Goal: Navigation & Orientation: Find specific page/section

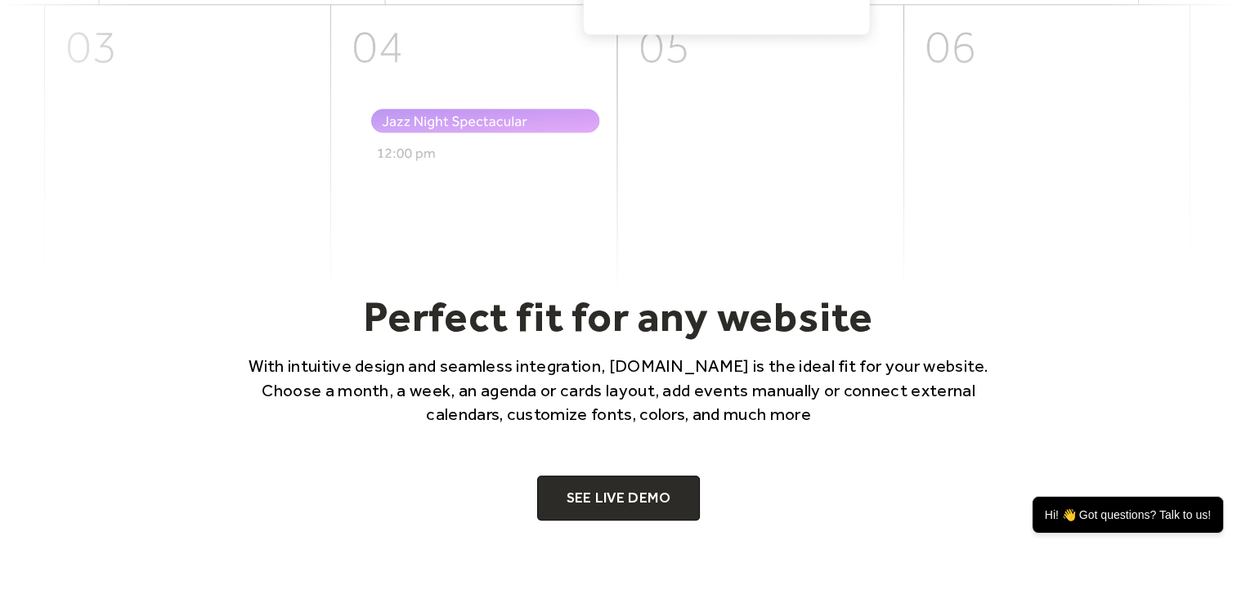
scroll to position [829, 0]
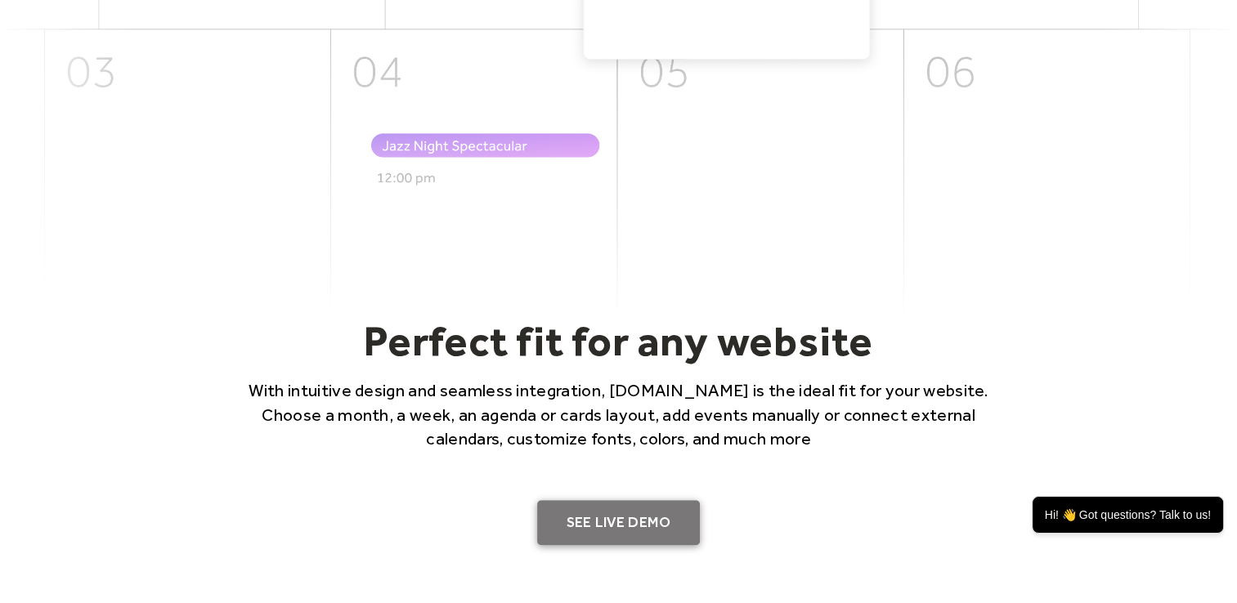
click at [642, 501] on link "SEE LIVE DEMO" at bounding box center [619, 523] width 164 height 46
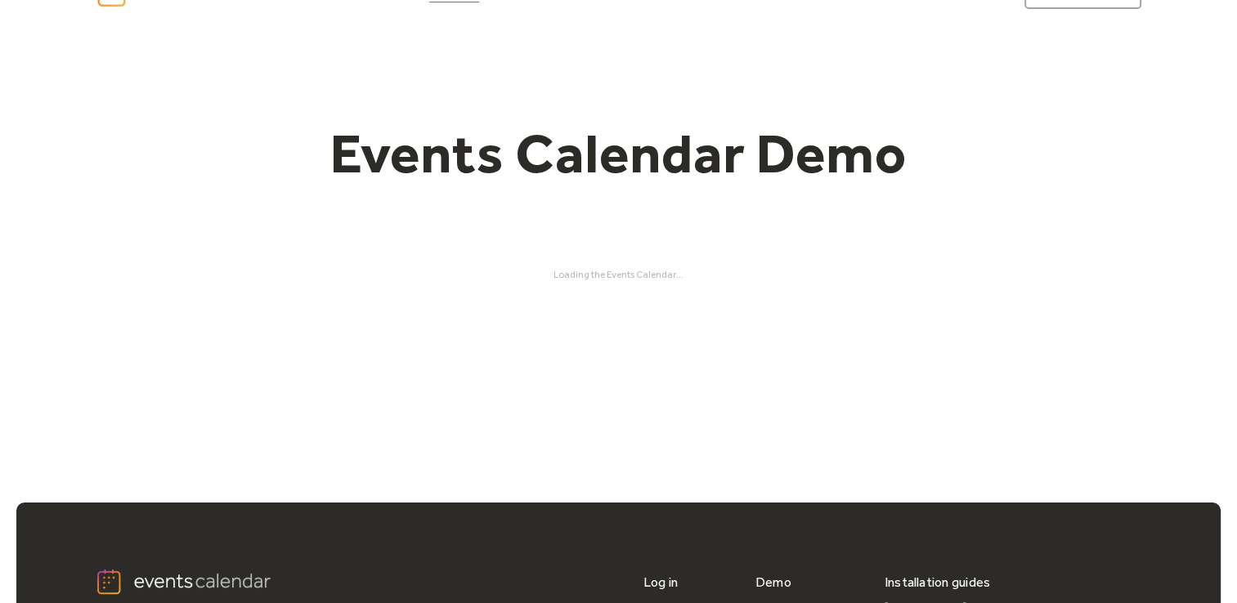
scroll to position [39, 0]
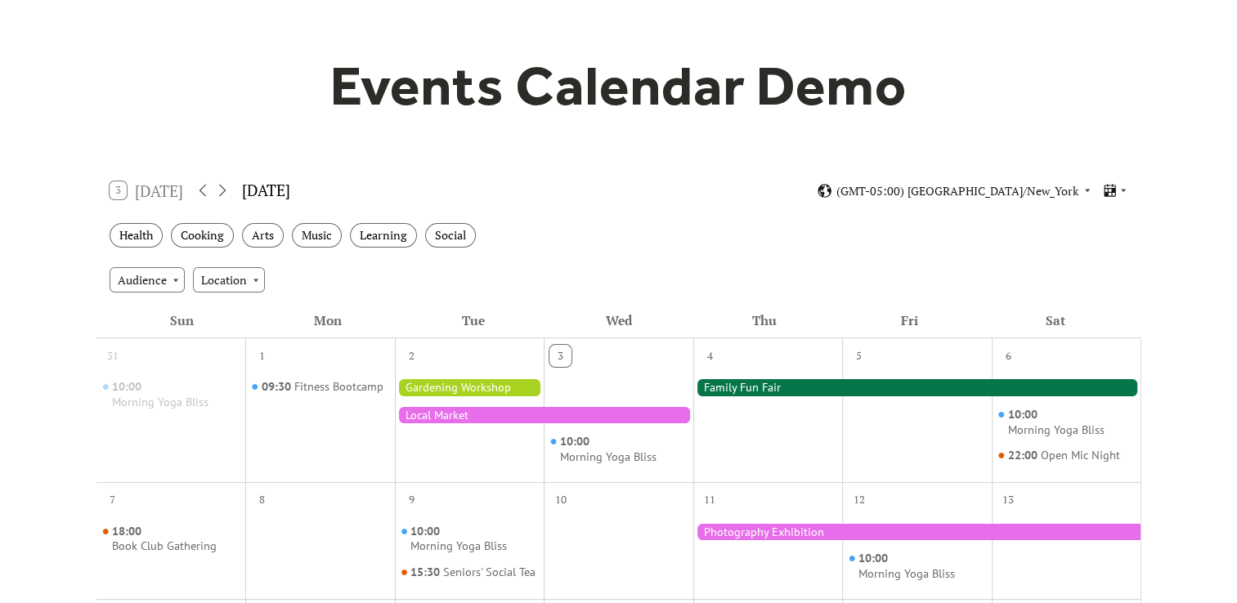
scroll to position [119, 0]
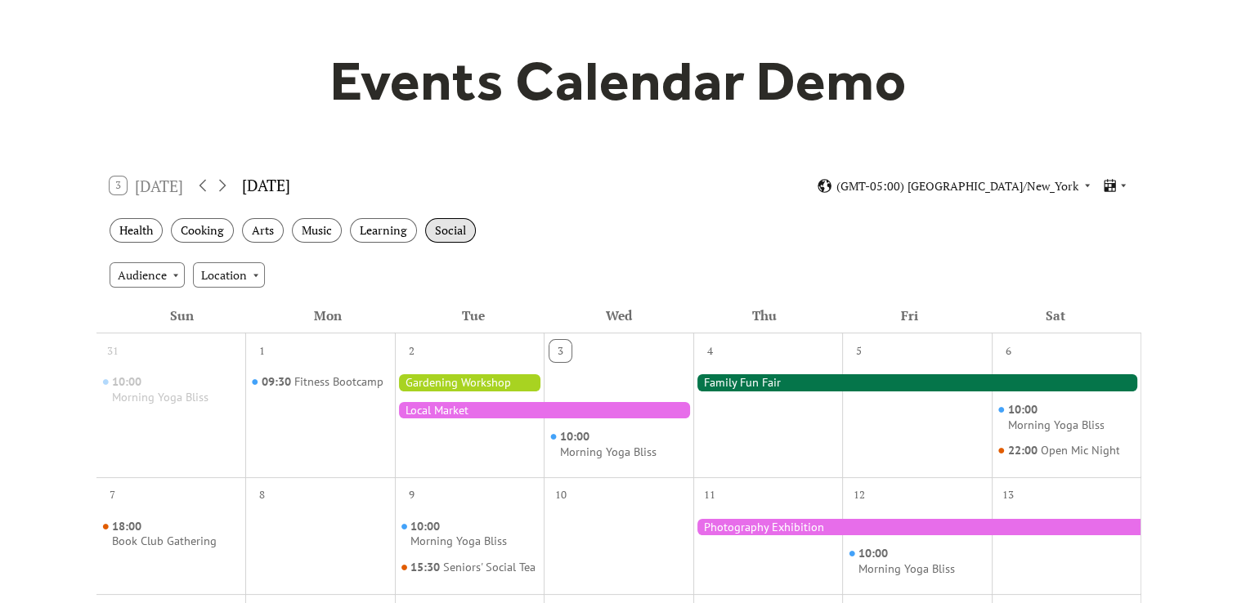
click at [460, 231] on div "Social" at bounding box center [450, 230] width 51 height 25
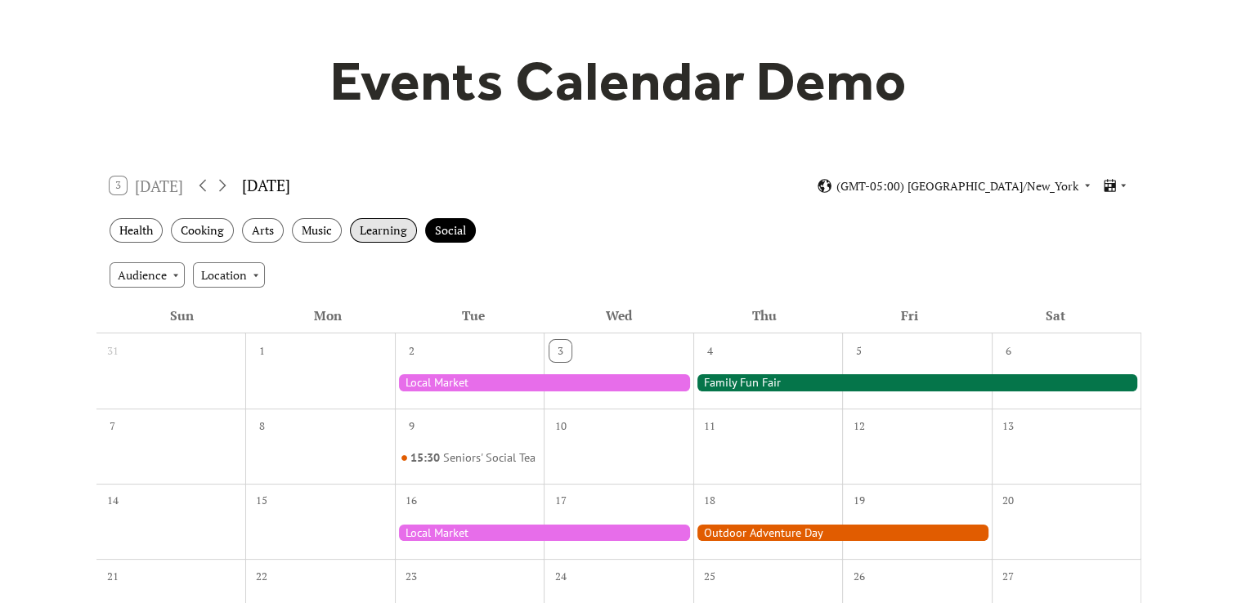
click at [388, 232] on div "Learning" at bounding box center [383, 230] width 67 height 25
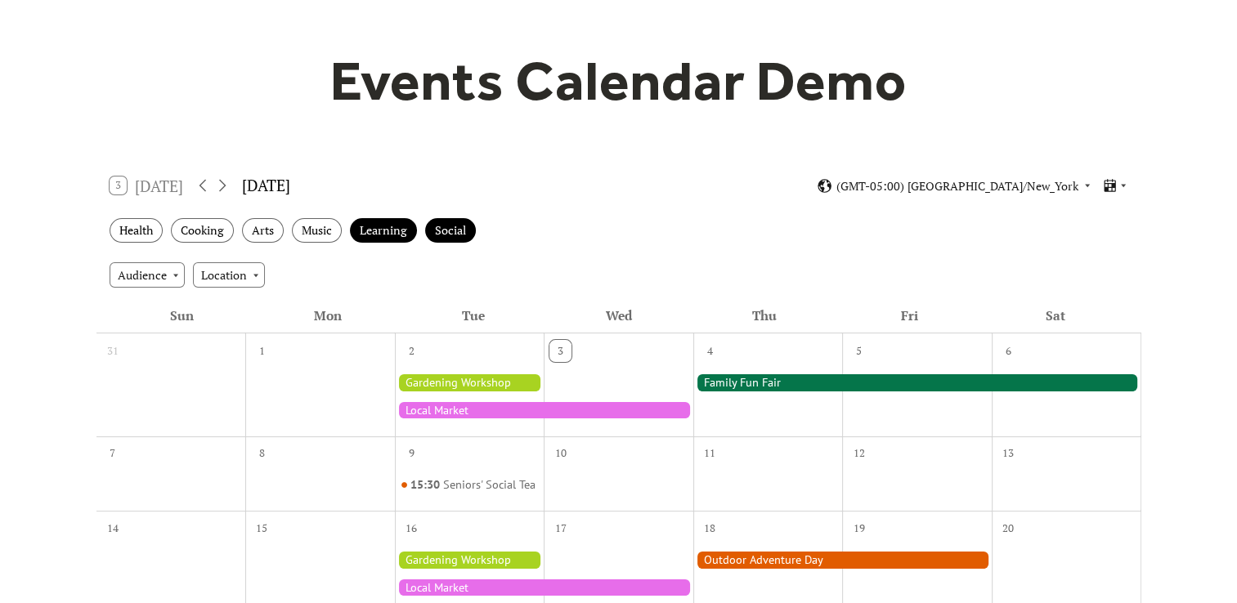
click at [288, 227] on div "Health Cooking Arts Music Learning Social" at bounding box center [618, 231] width 1045 height 45
click at [293, 227] on div "Music" at bounding box center [317, 230] width 50 height 25
click at [298, 230] on div "Music" at bounding box center [317, 230] width 50 height 25
click at [249, 223] on div "Arts" at bounding box center [263, 230] width 42 height 25
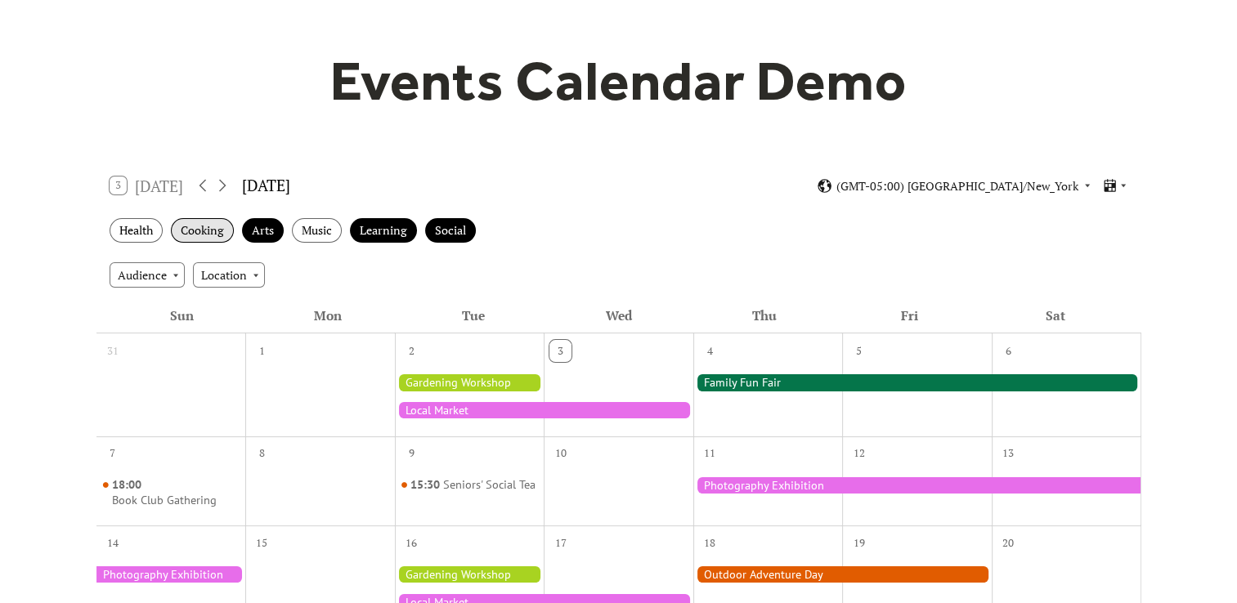
click at [191, 231] on div "Cooking" at bounding box center [202, 230] width 63 height 25
click at [139, 222] on div "Health" at bounding box center [136, 230] width 53 height 25
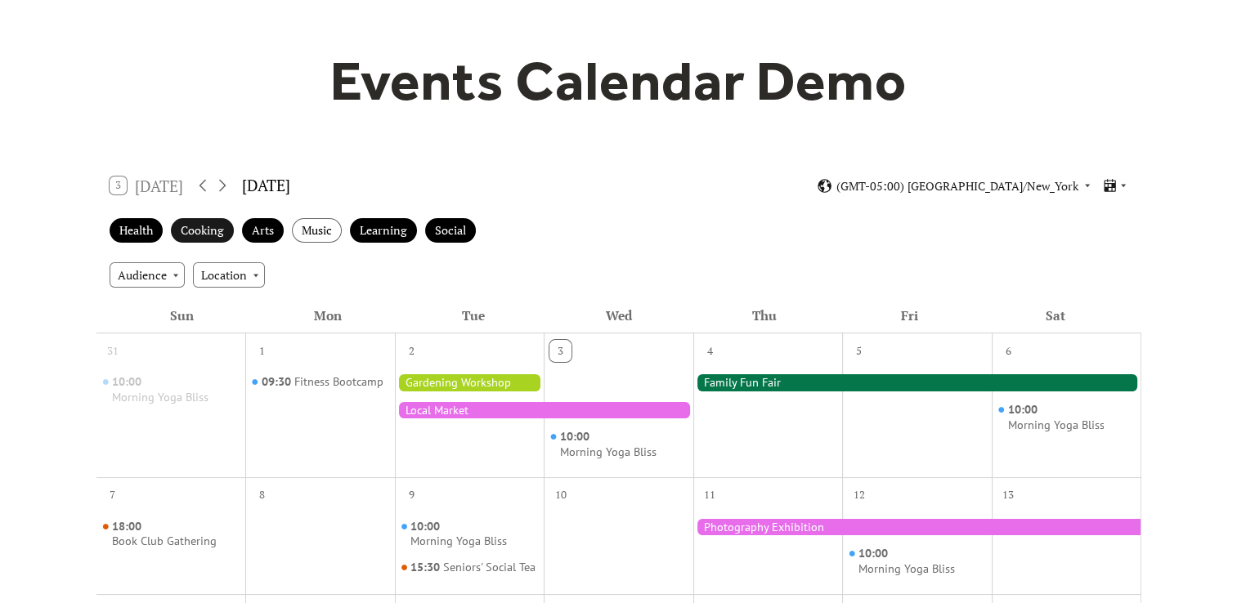
click at [212, 226] on div "Cooking" at bounding box center [202, 230] width 63 height 25
click at [314, 231] on div "Music" at bounding box center [317, 230] width 50 height 25
click at [437, 218] on div "Social" at bounding box center [450, 230] width 51 height 25
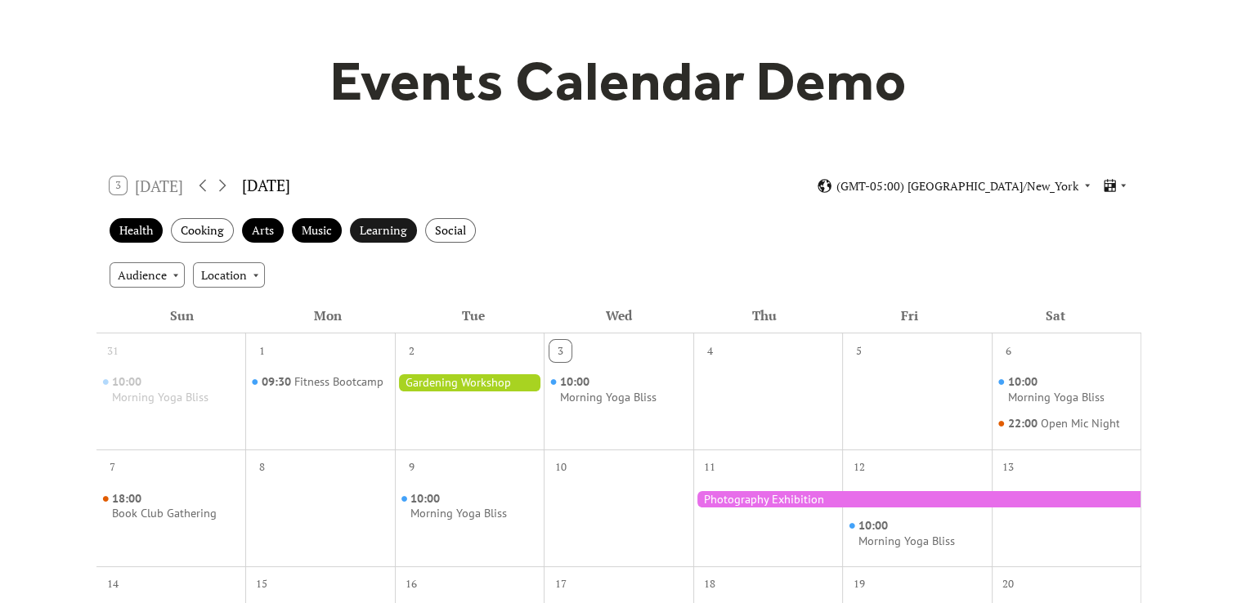
click at [384, 218] on div "Learning" at bounding box center [383, 230] width 67 height 25
click at [310, 226] on div "Music" at bounding box center [317, 230] width 50 height 25
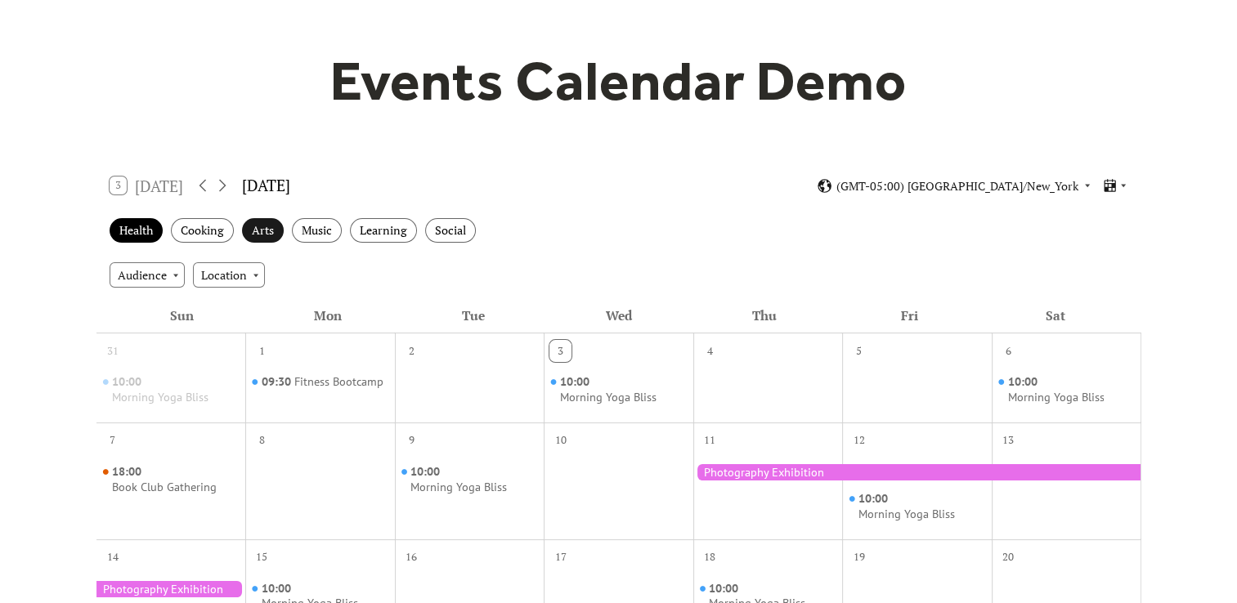
click at [261, 227] on div "Arts" at bounding box center [263, 230] width 42 height 25
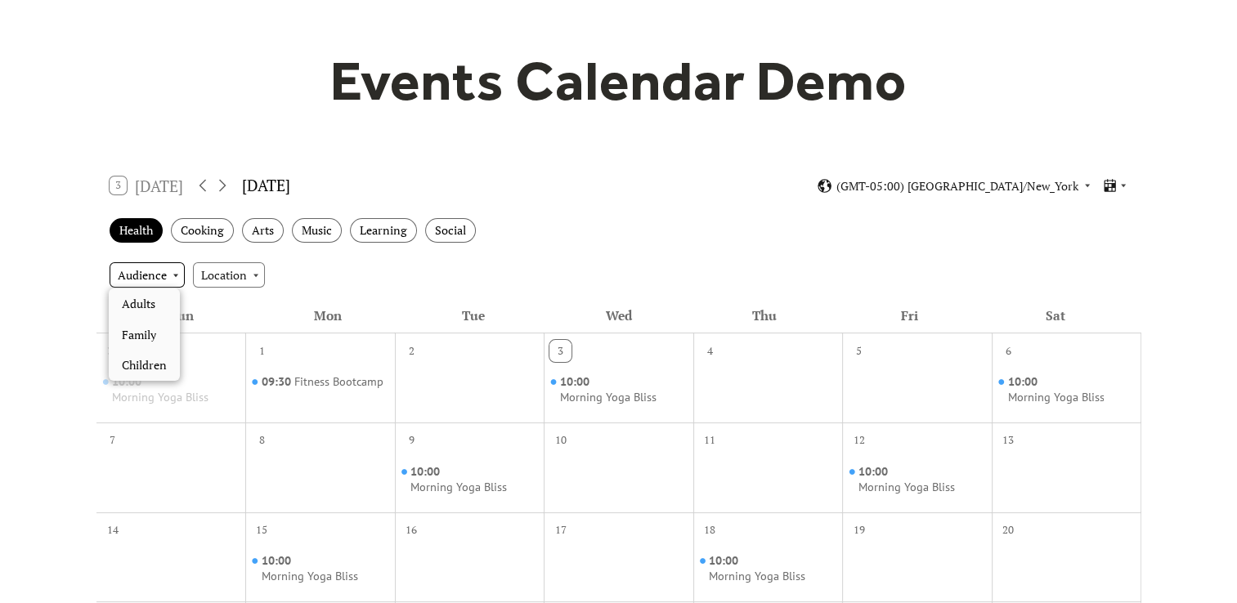
click at [173, 281] on div "Audience" at bounding box center [147, 274] width 75 height 25
click at [151, 307] on span "Adults" at bounding box center [139, 304] width 34 height 18
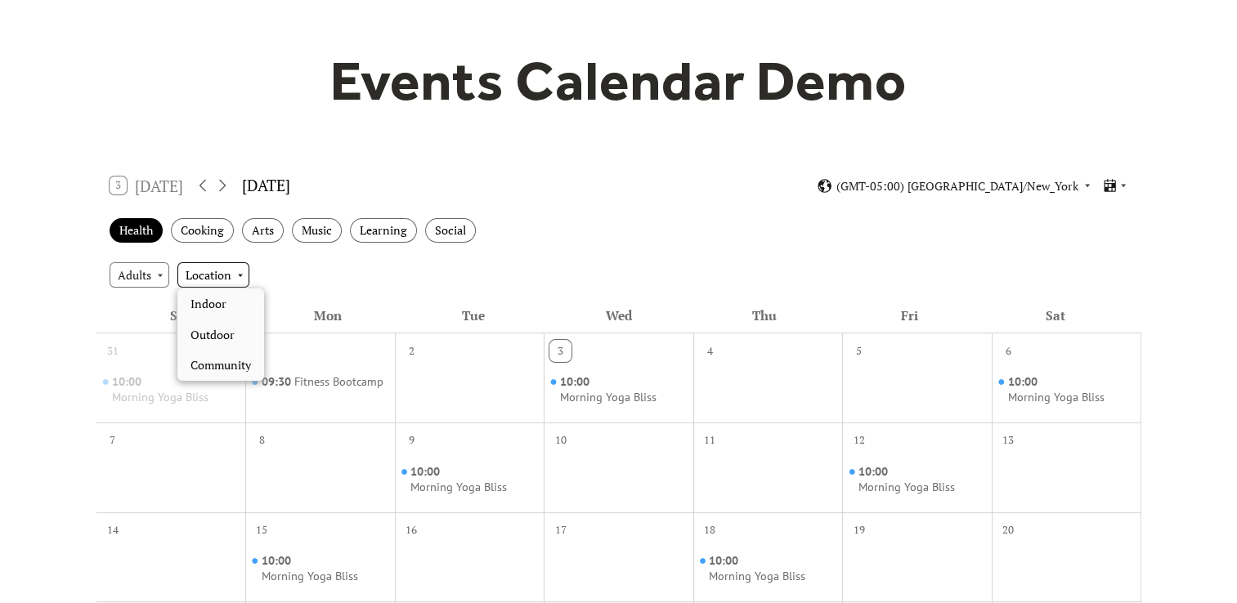
click at [236, 279] on div "Location" at bounding box center [213, 274] width 72 height 25
click at [221, 307] on span "Indoor" at bounding box center [209, 304] width 36 height 18
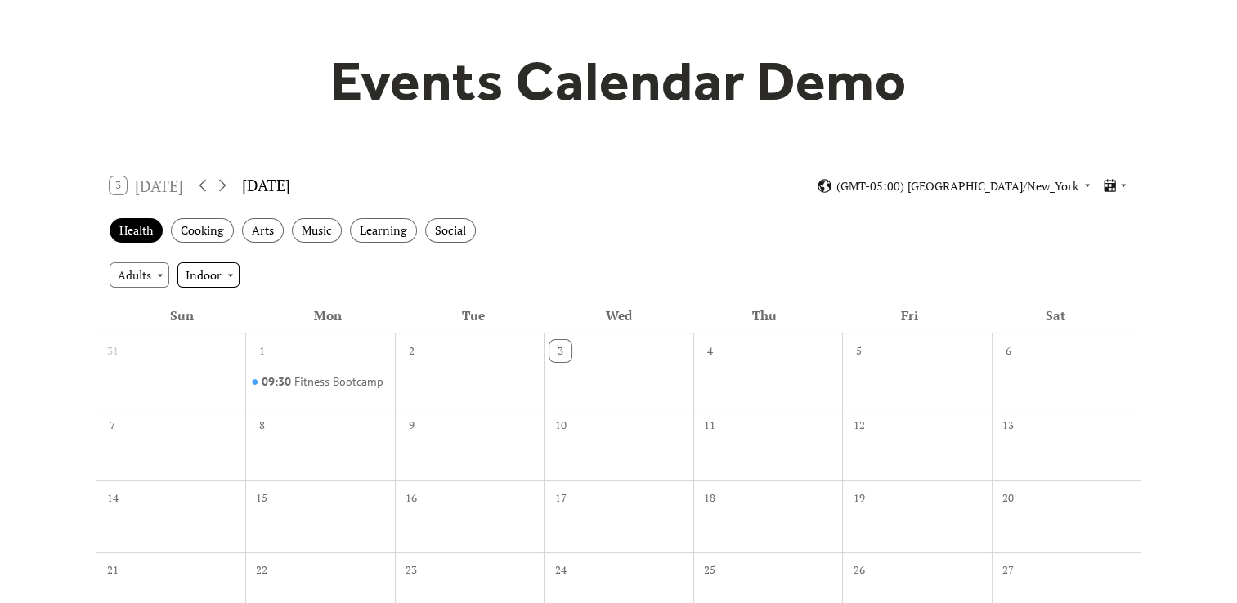
click at [222, 274] on div "Indoor" at bounding box center [208, 274] width 62 height 25
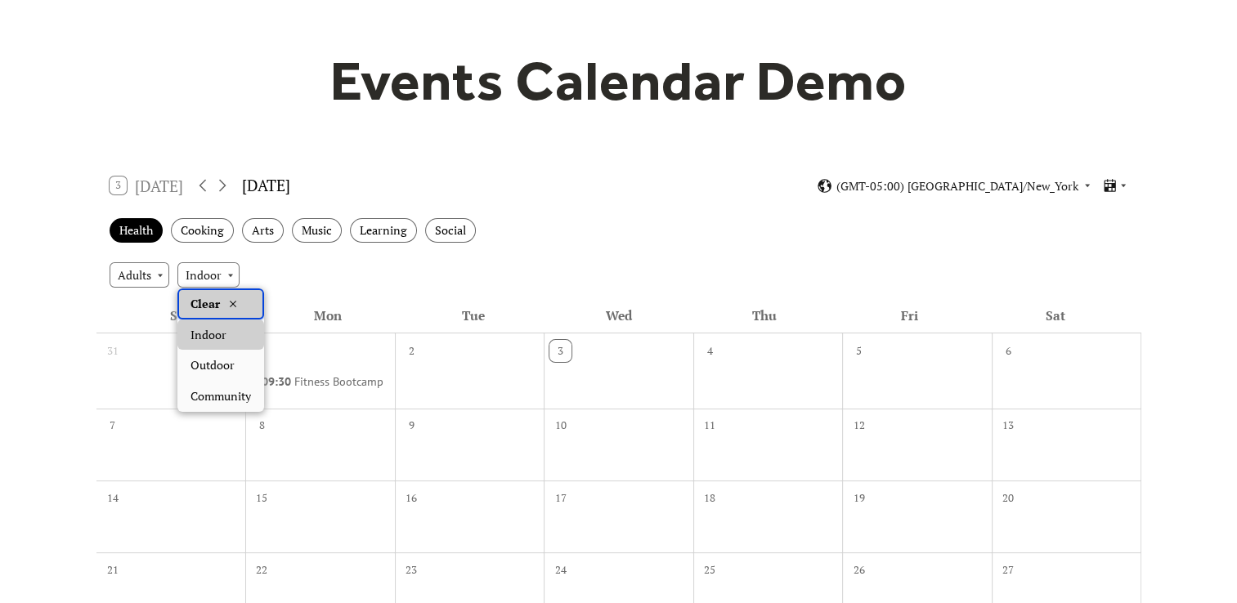
click at [212, 306] on span "Clear" at bounding box center [205, 304] width 29 height 18
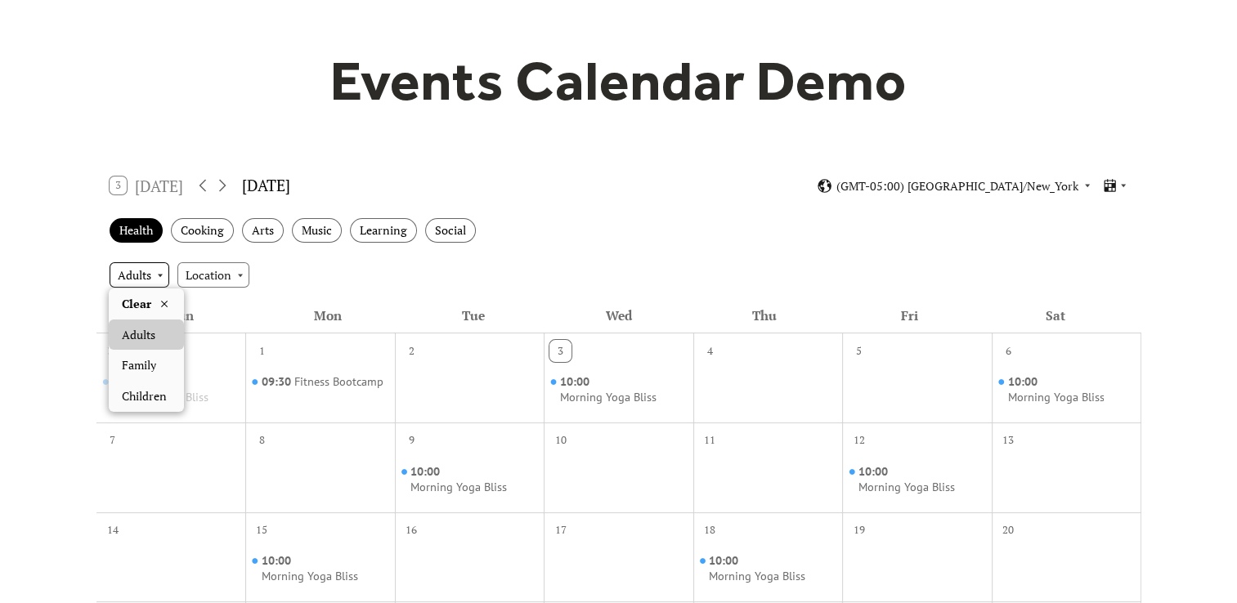
click at [151, 273] on div "Adults" at bounding box center [140, 274] width 60 height 25
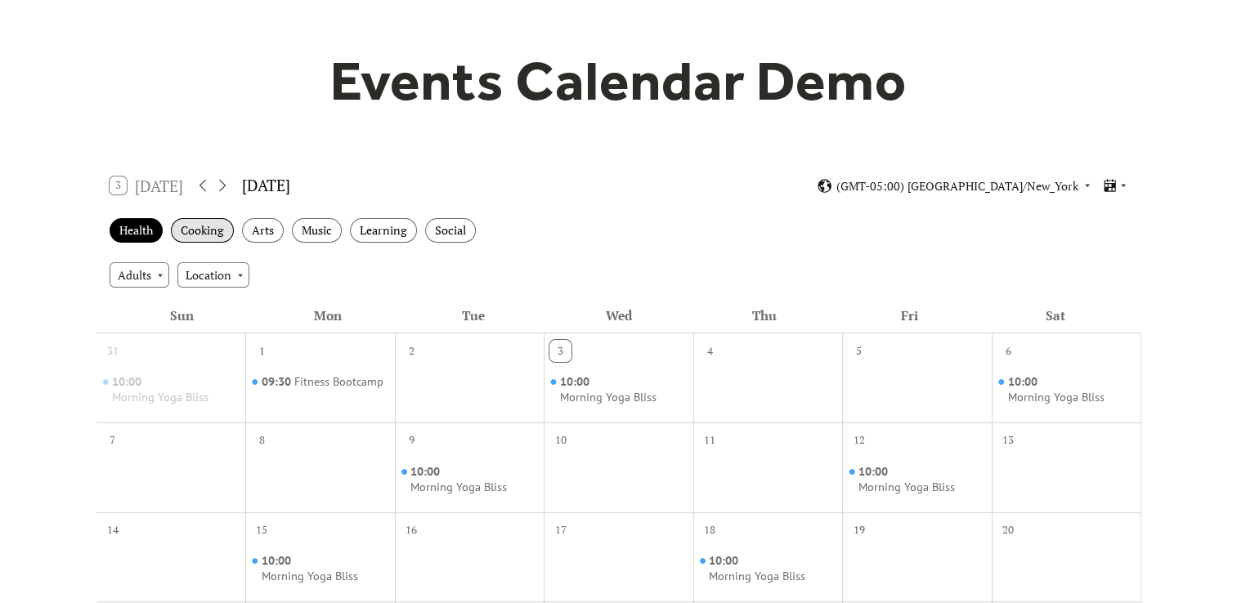
click at [202, 228] on div "Cooking" at bounding box center [202, 230] width 63 height 25
click at [143, 231] on div "Health" at bounding box center [136, 230] width 53 height 25
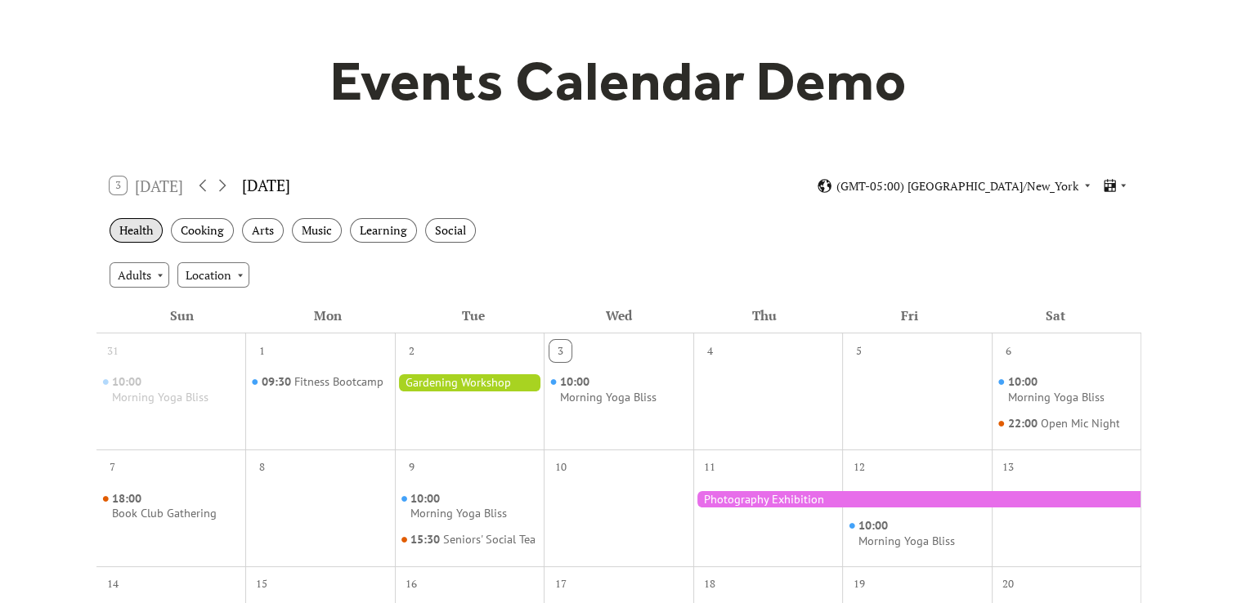
click at [143, 231] on div "Health" at bounding box center [136, 230] width 53 height 25
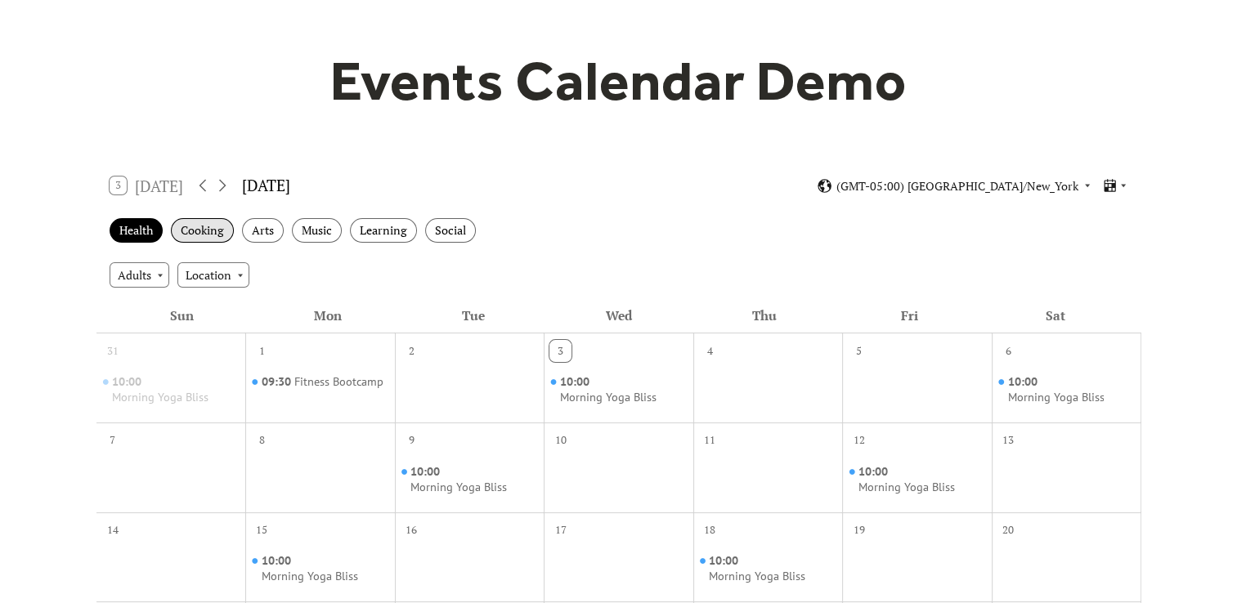
click at [195, 229] on div "Cooking" at bounding box center [202, 230] width 63 height 25
click at [141, 231] on div "Health" at bounding box center [136, 230] width 53 height 25
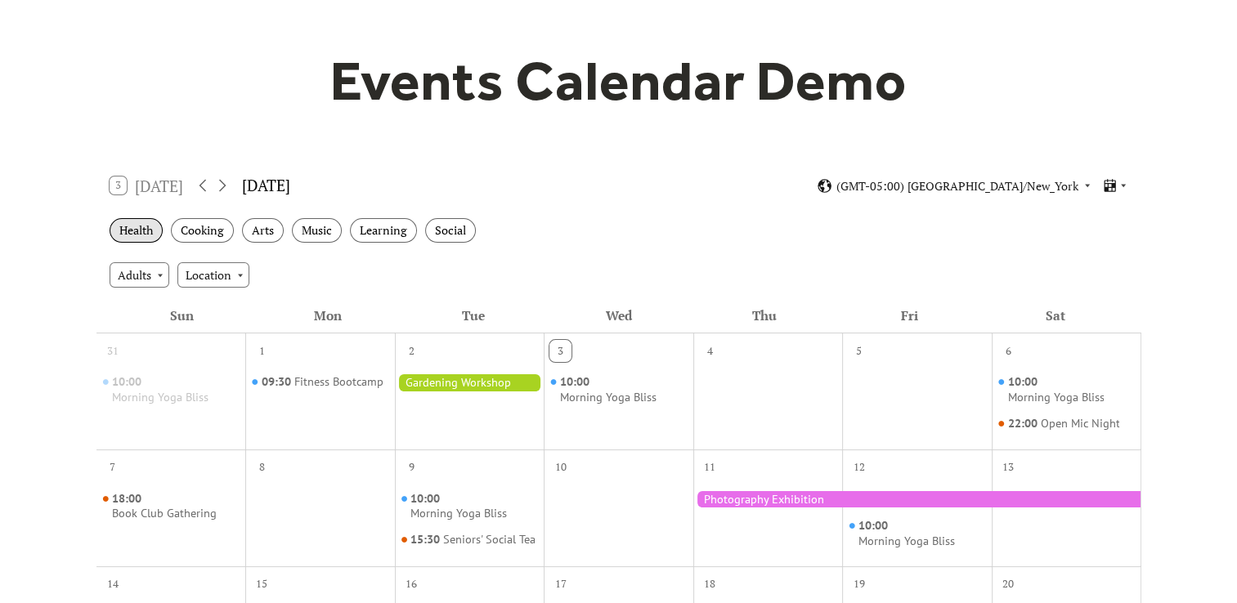
click at [141, 231] on div "Health" at bounding box center [136, 230] width 53 height 25
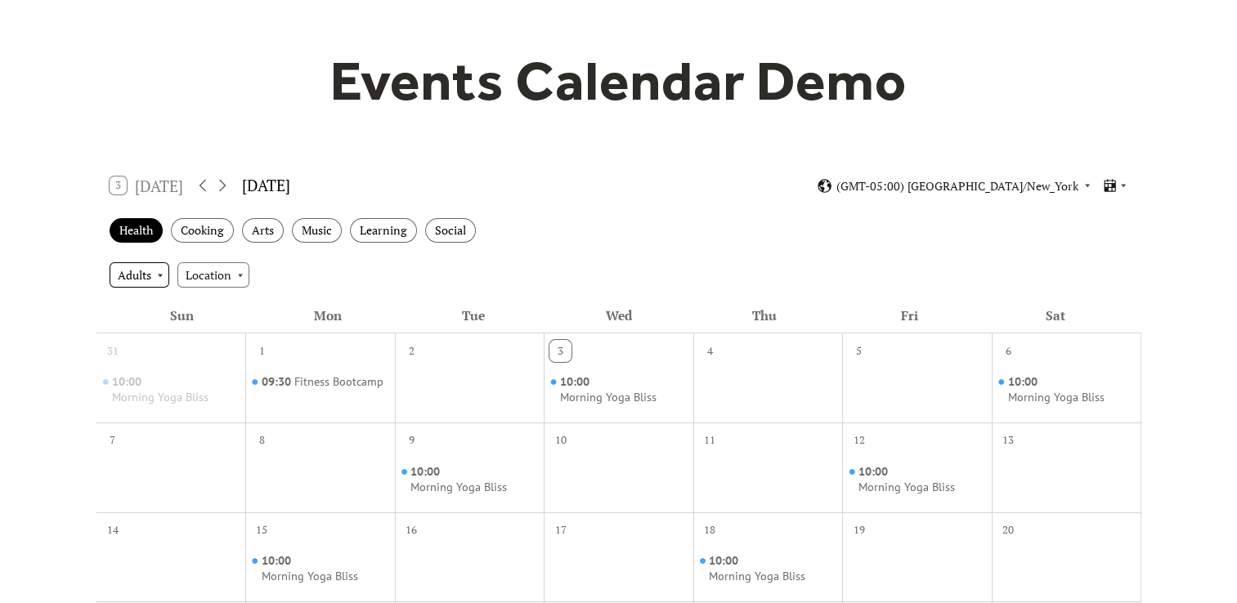
click at [157, 275] on div "Adults" at bounding box center [140, 274] width 60 height 25
click at [138, 361] on span "Family" at bounding box center [139, 365] width 34 height 18
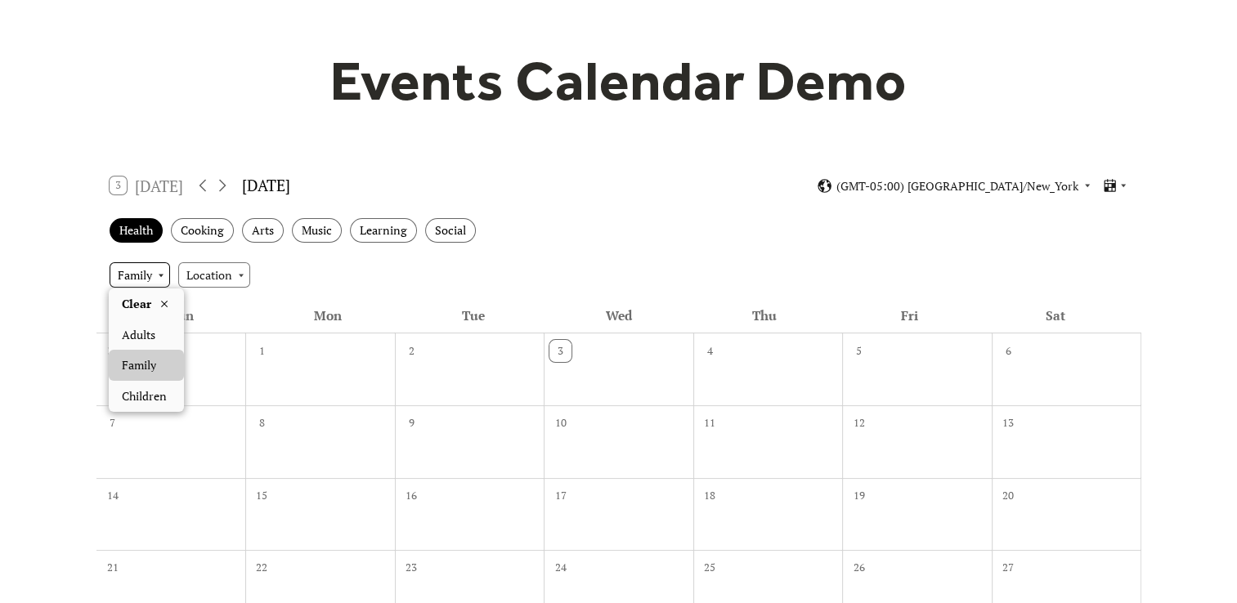
click at [158, 280] on div "Family" at bounding box center [140, 274] width 61 height 25
click at [146, 330] on span "Adults" at bounding box center [139, 335] width 34 height 18
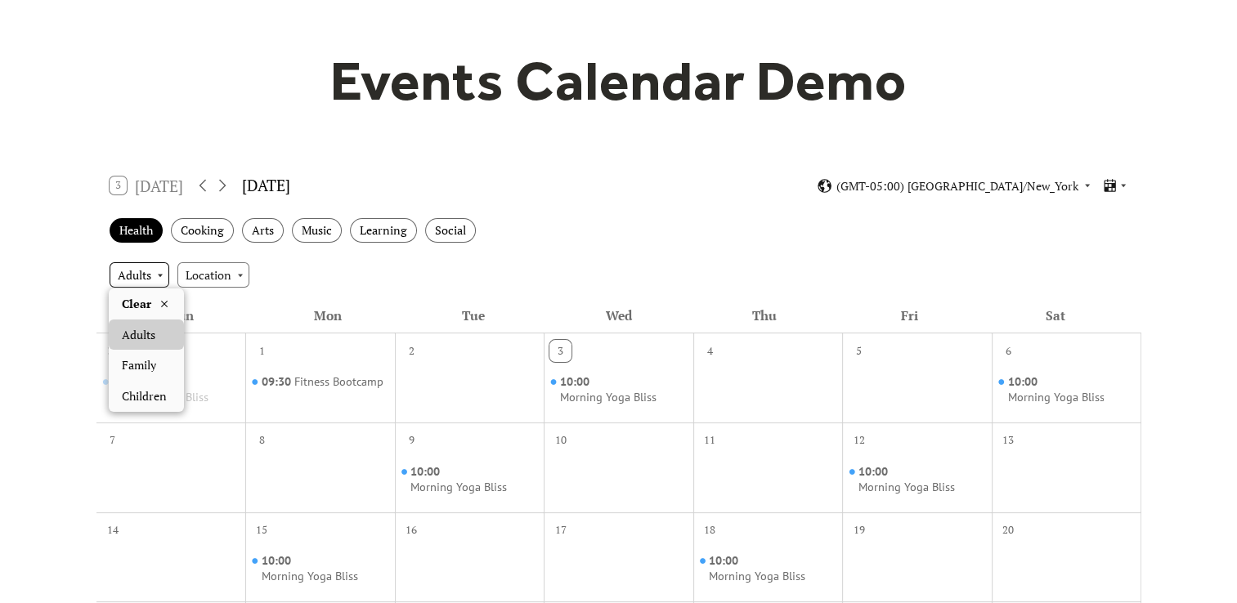
click at [152, 275] on div "Adults" at bounding box center [140, 274] width 60 height 25
click at [142, 397] on span "Children" at bounding box center [144, 397] width 45 height 18
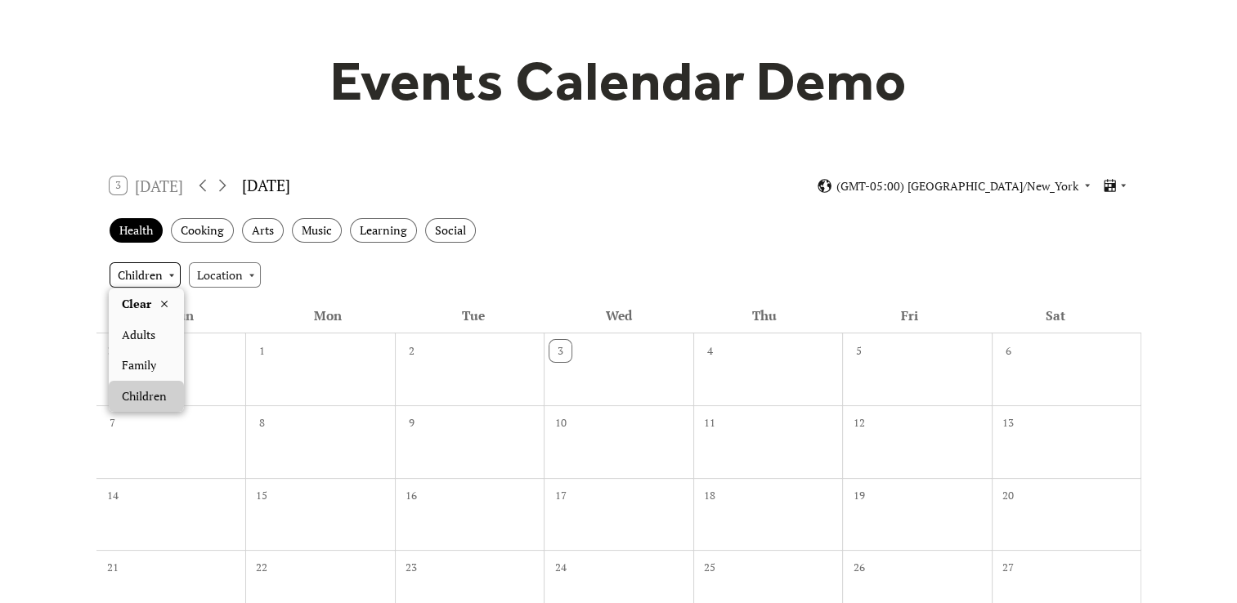
click at [170, 275] on div "Children" at bounding box center [145, 274] width 71 height 25
click at [150, 307] on span "Clear" at bounding box center [136, 304] width 29 height 18
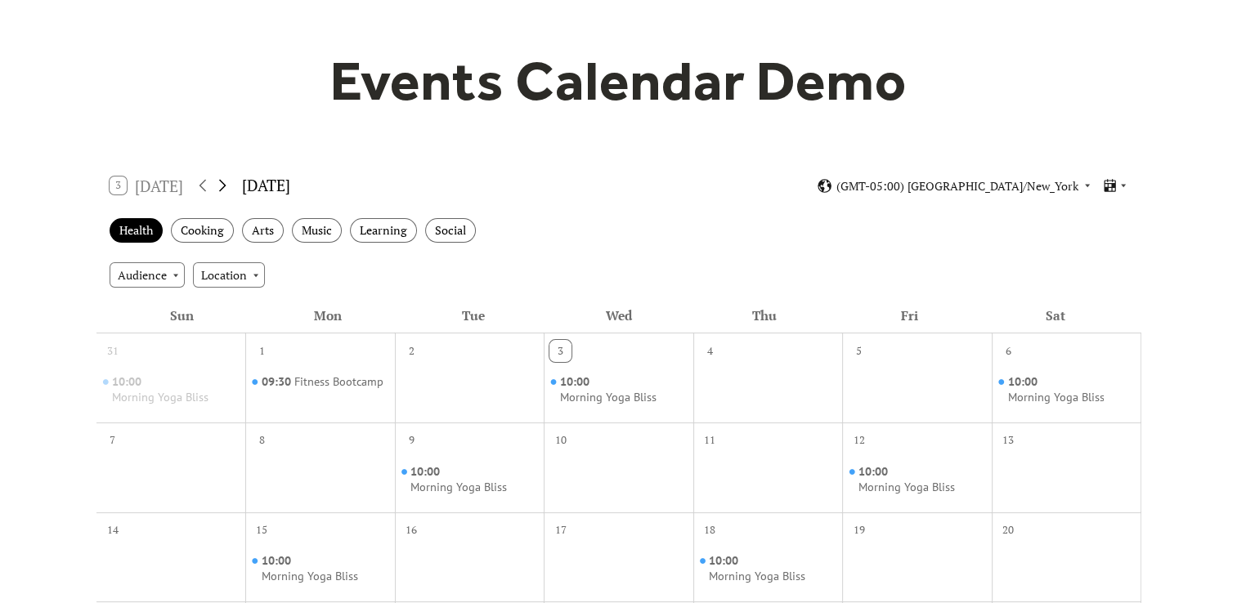
click at [225, 183] on icon at bounding box center [222, 186] width 7 height 12
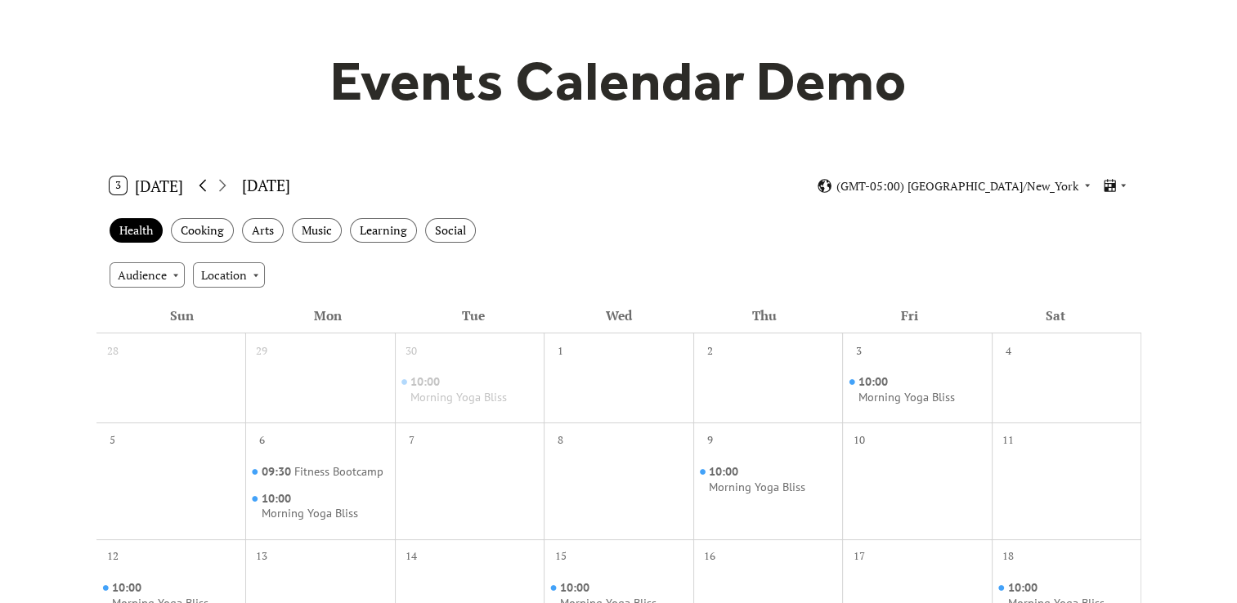
click at [201, 183] on icon at bounding box center [203, 186] width 20 height 20
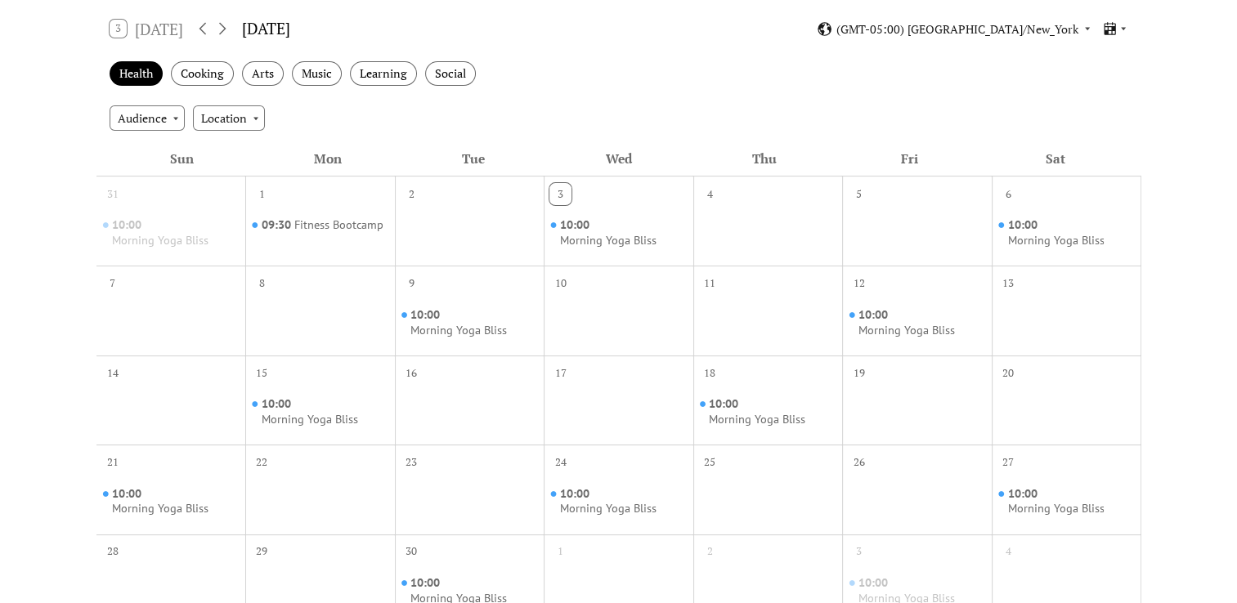
scroll to position [0, 0]
